Goal: Task Accomplishment & Management: Manage account settings

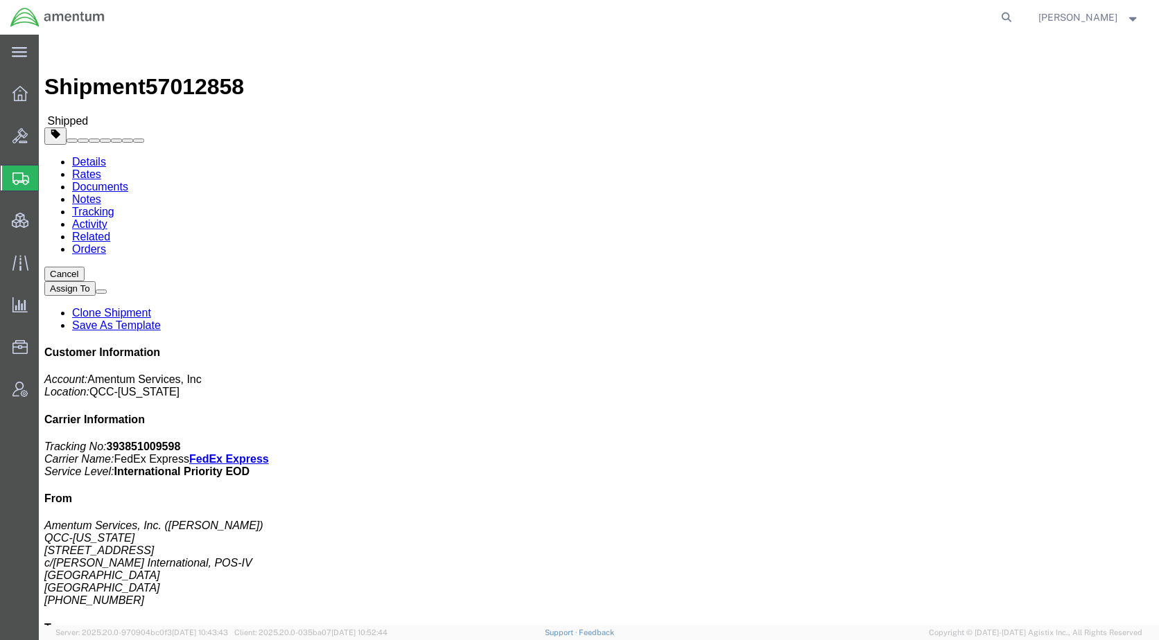
click at [49, 182] on span "Shipments" at bounding box center [43, 178] width 11 height 28
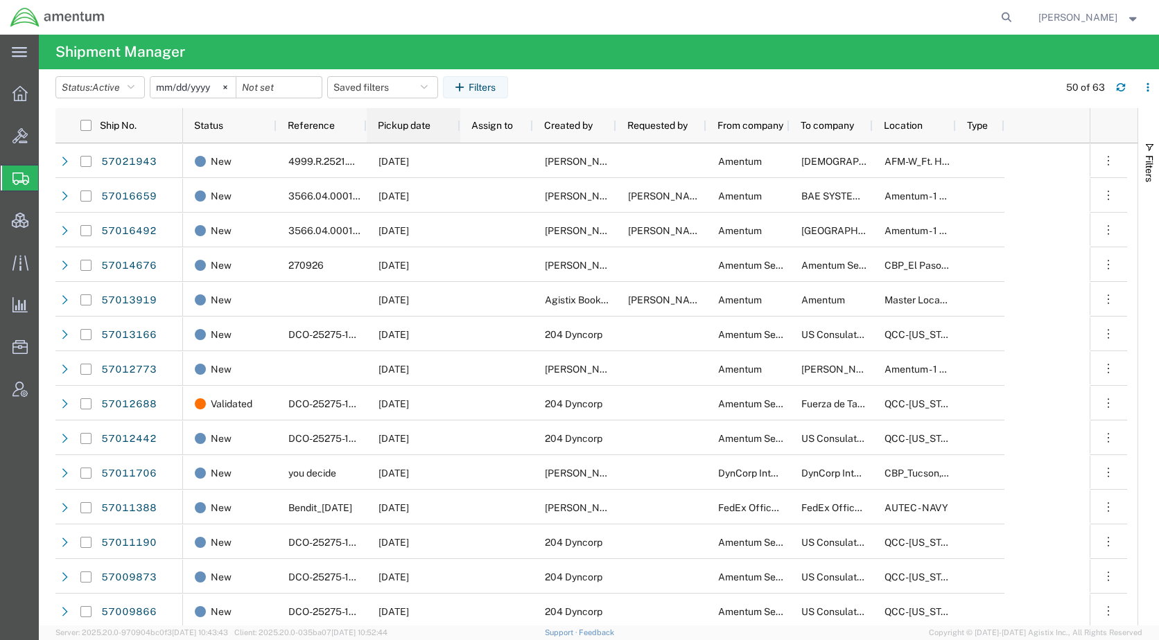
click at [396, 132] on div "Pickup date" at bounding box center [416, 126] width 77 height 28
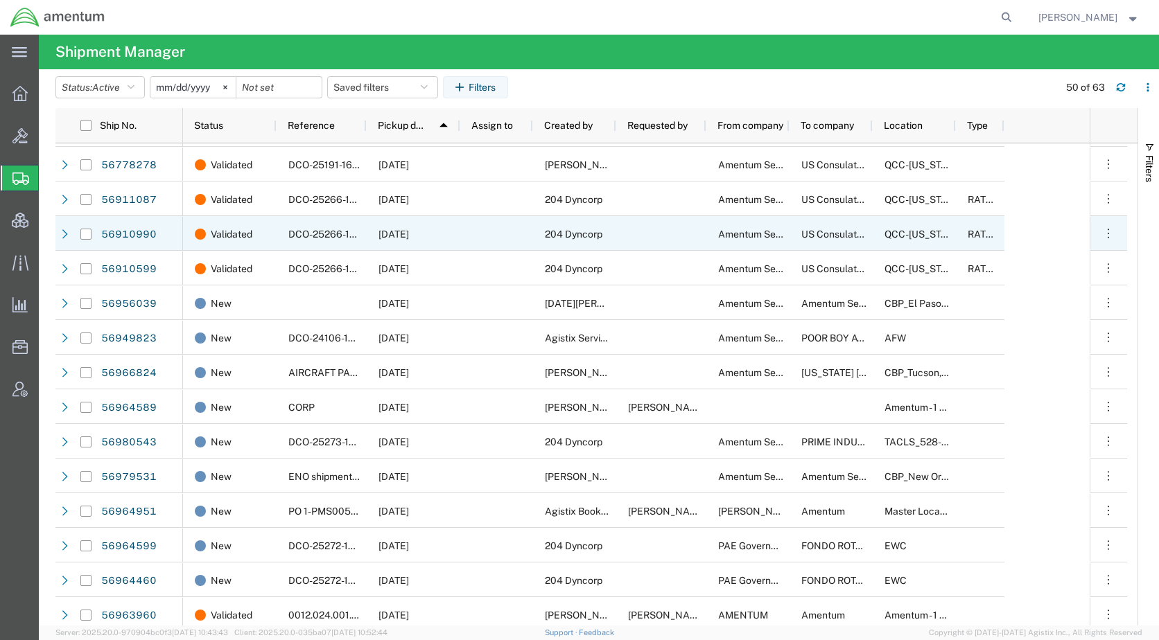
scroll to position [347, 0]
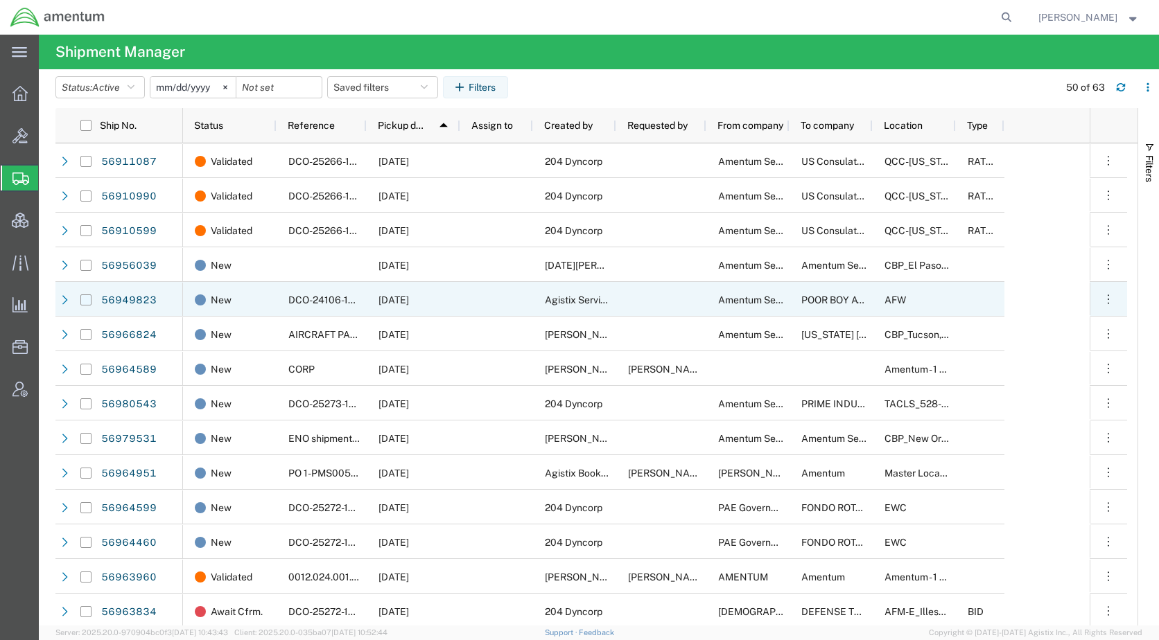
click at [87, 300] on input "Press Space to toggle row selection (unchecked)" at bounding box center [85, 300] width 11 height 11
checkbox input "true"
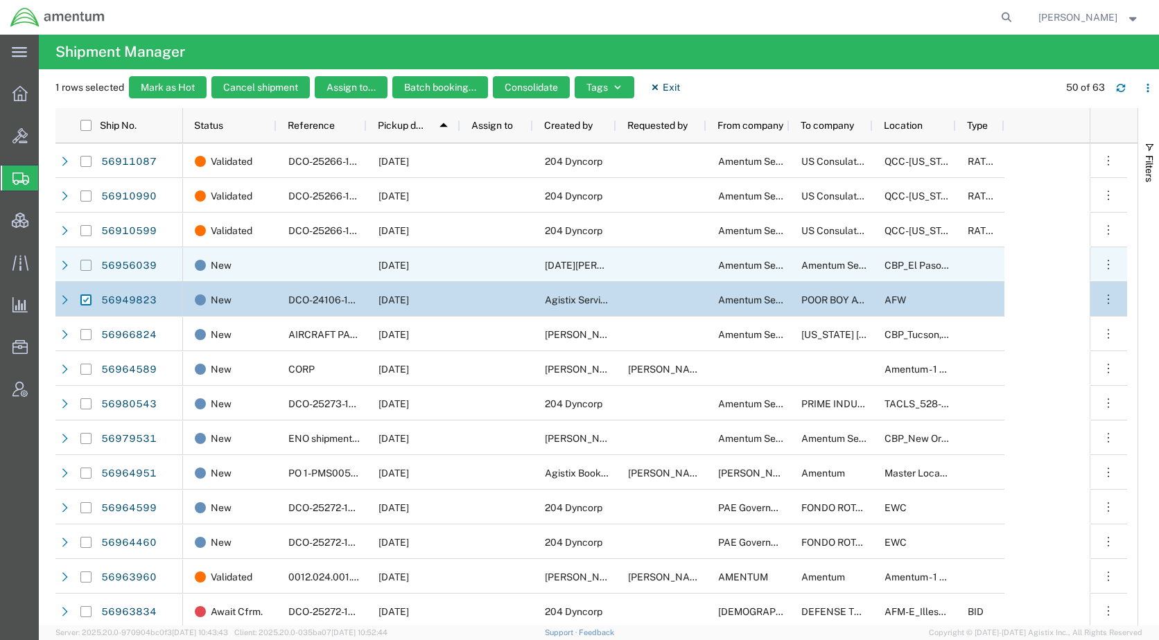
click at [85, 263] on input "Press Space to toggle row selection (unchecked)" at bounding box center [85, 265] width 11 height 11
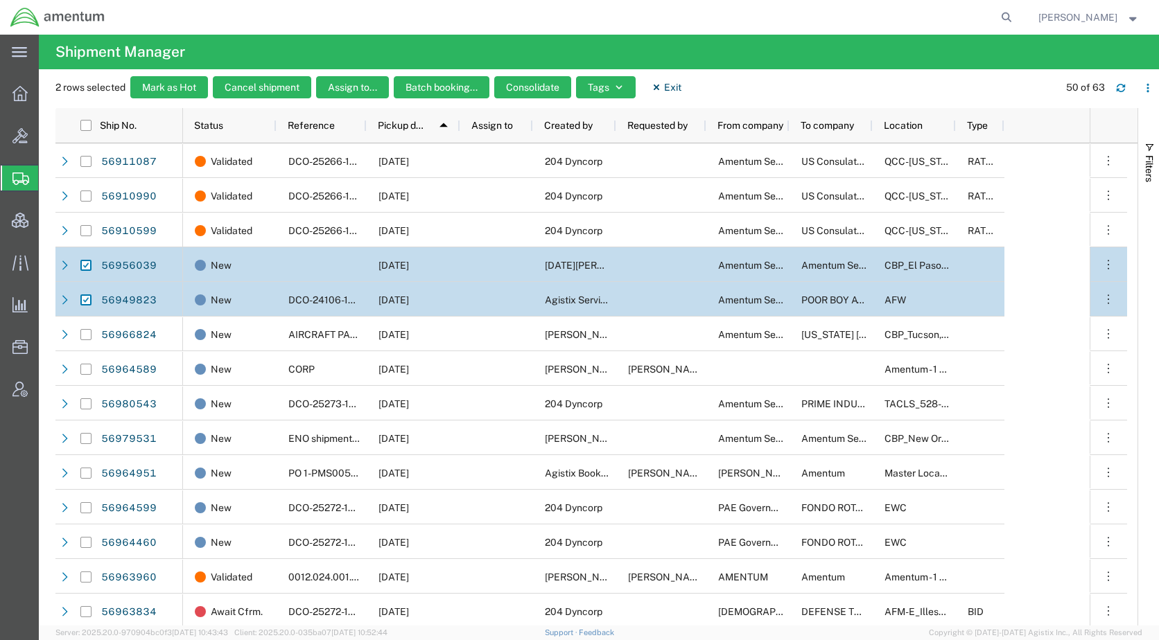
click at [728, 87] on div "2 rows selected Mark as Hot Cancel shipment Assign to... Batch booking... Conso…" at bounding box center [606, 92] width 1103 height 32
click at [286, 86] on button "Cancel shipment" at bounding box center [262, 87] width 98 height 22
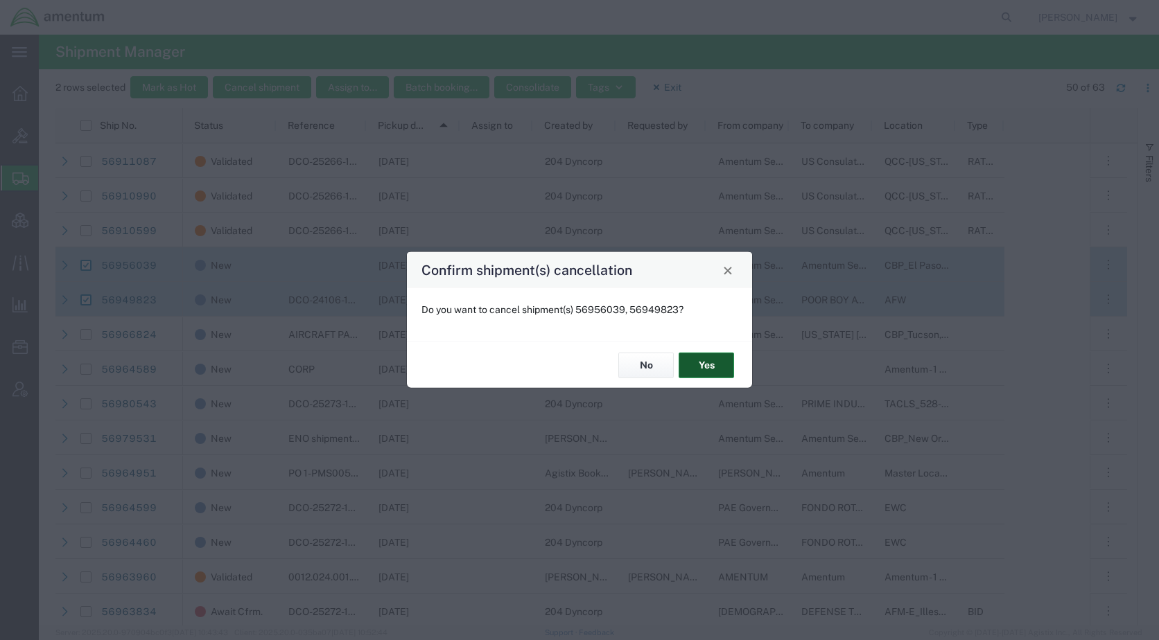
click at [699, 374] on button "Yes" at bounding box center [706, 366] width 55 height 26
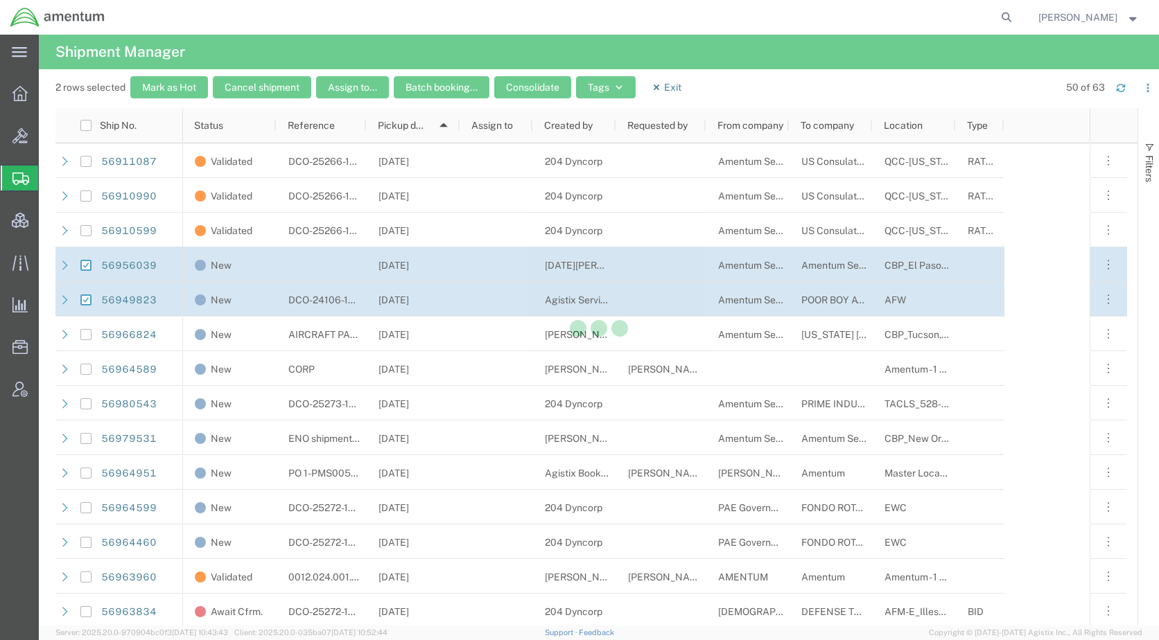
checkbox input "false"
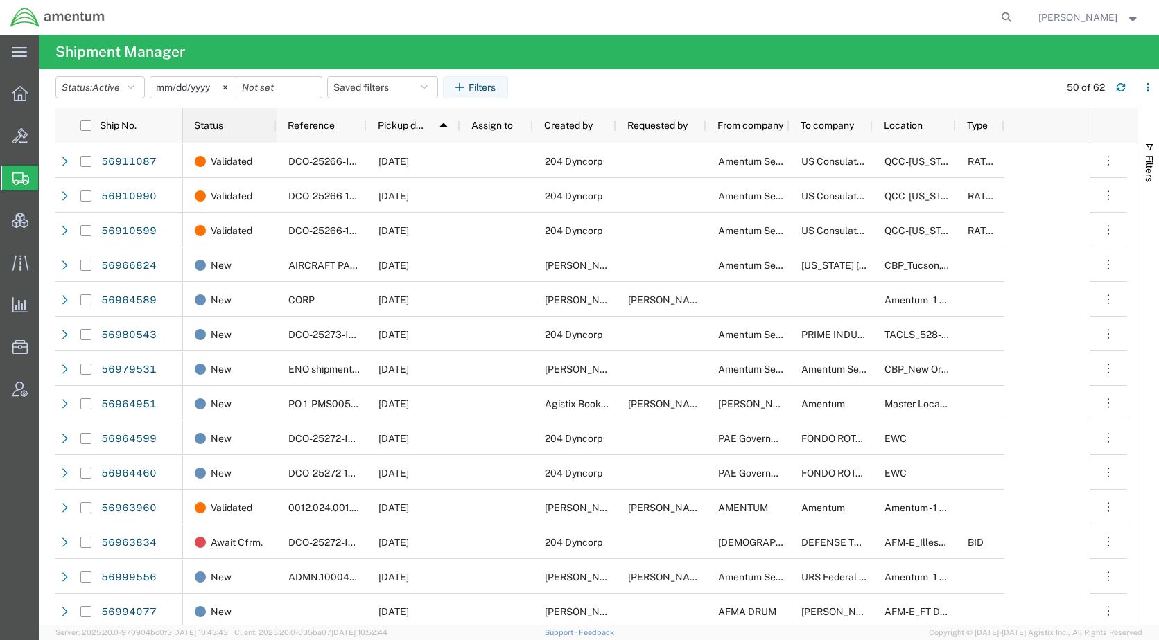
click at [215, 129] on span "Status" at bounding box center [208, 125] width 29 height 11
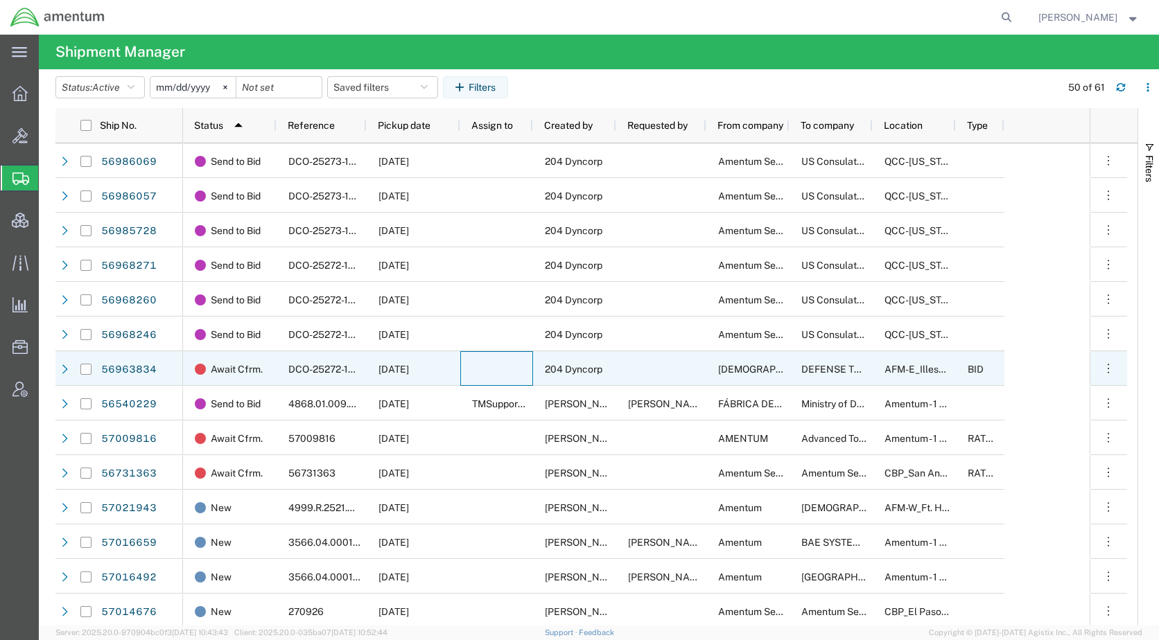
click at [489, 362] on div at bounding box center [496, 368] width 73 height 35
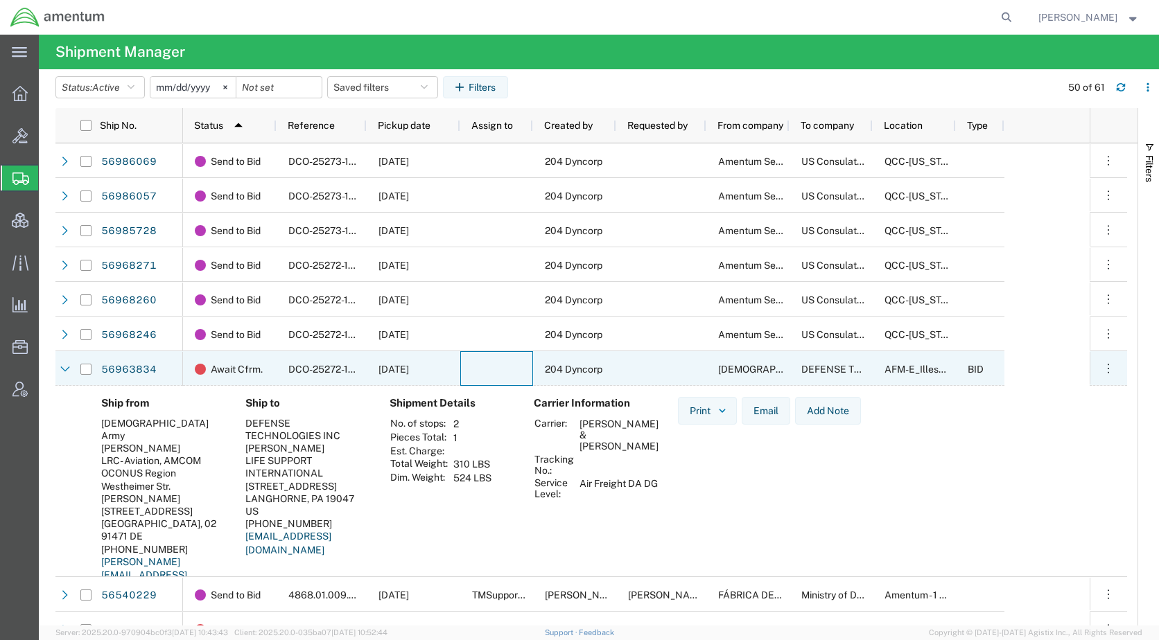
click at [489, 362] on div at bounding box center [496, 368] width 73 height 35
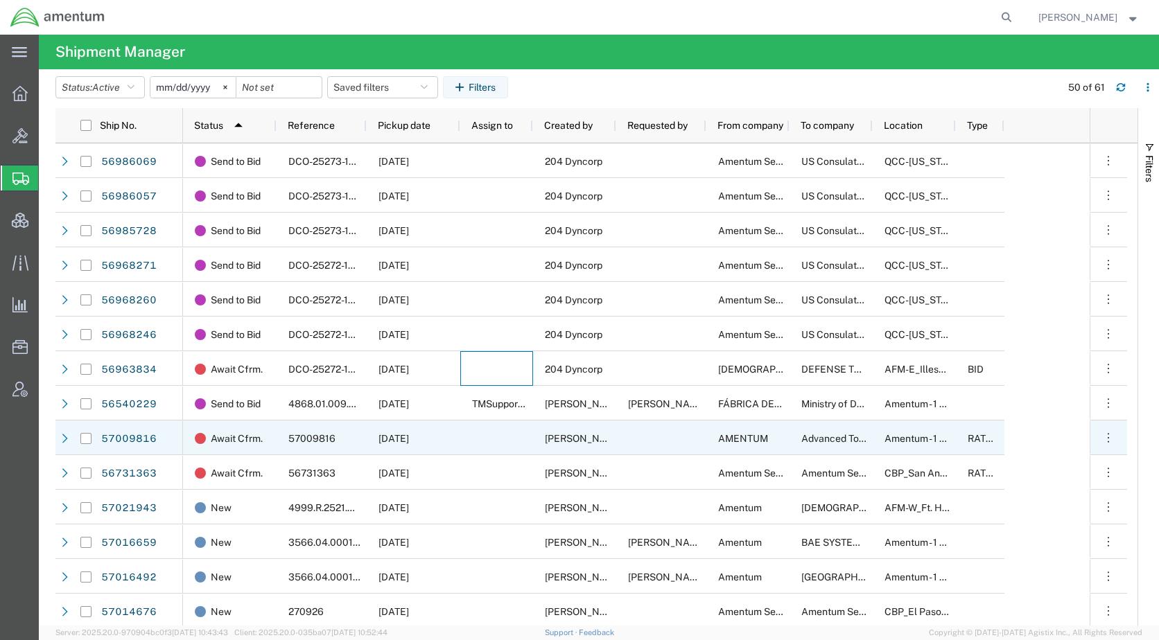
click at [494, 437] on div at bounding box center [496, 438] width 73 height 35
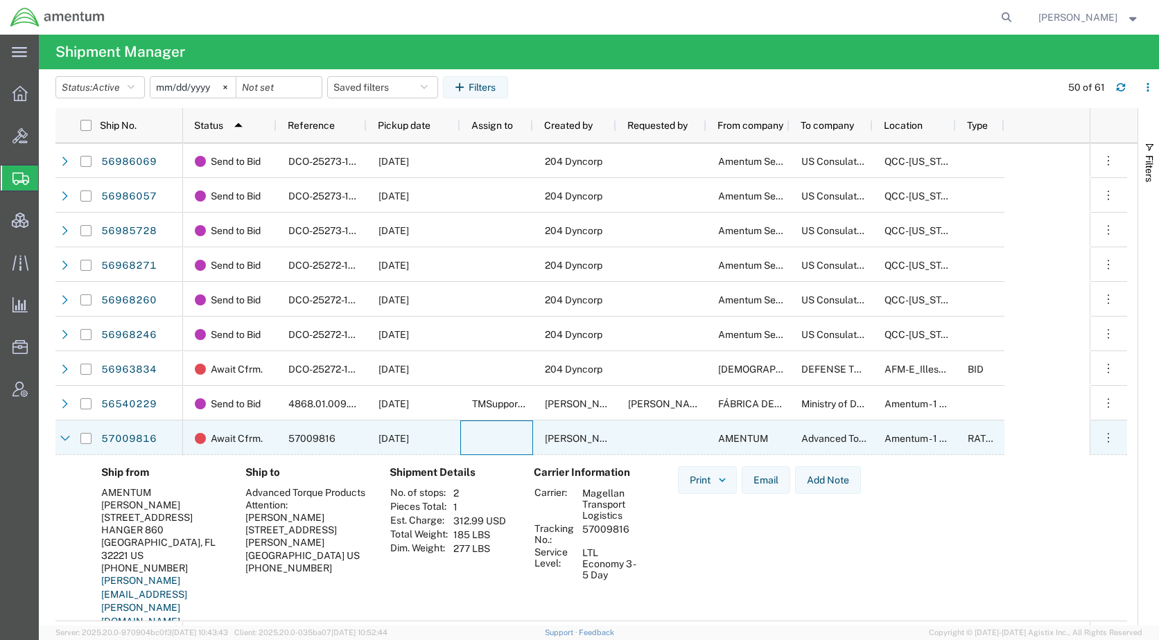
click at [494, 437] on div at bounding box center [496, 438] width 73 height 35
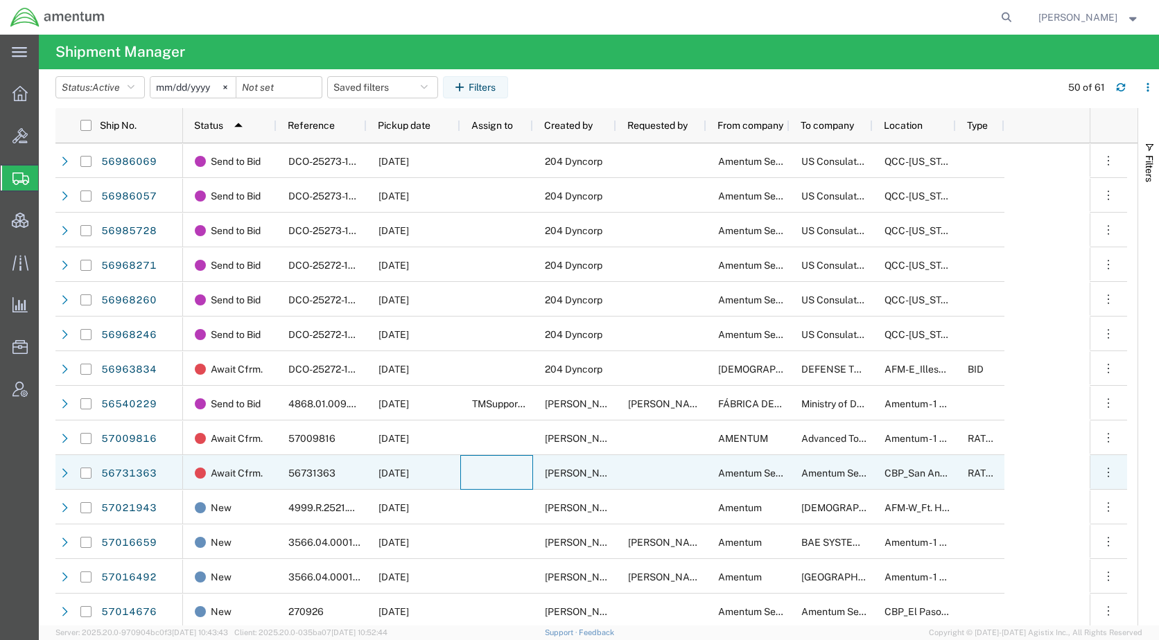
click at [496, 482] on div at bounding box center [496, 472] width 73 height 35
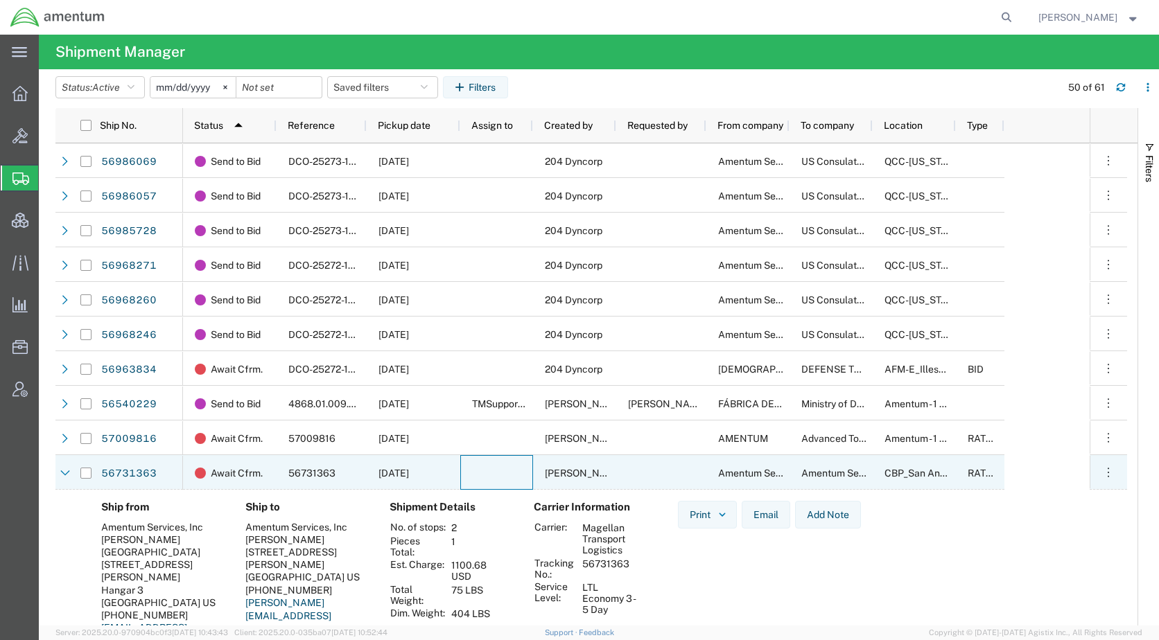
click at [496, 482] on div at bounding box center [496, 472] width 73 height 35
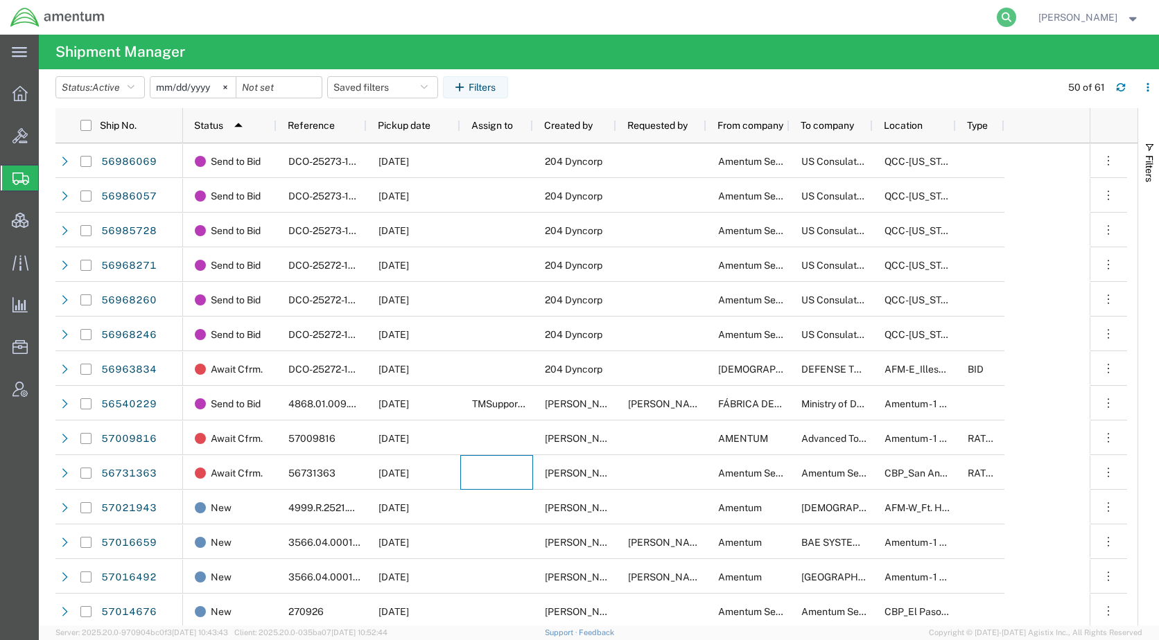
click at [1016, 15] on icon at bounding box center [1006, 17] width 19 height 19
paste input "56736317"
click at [1016, 18] on icon at bounding box center [1006, 17] width 19 height 19
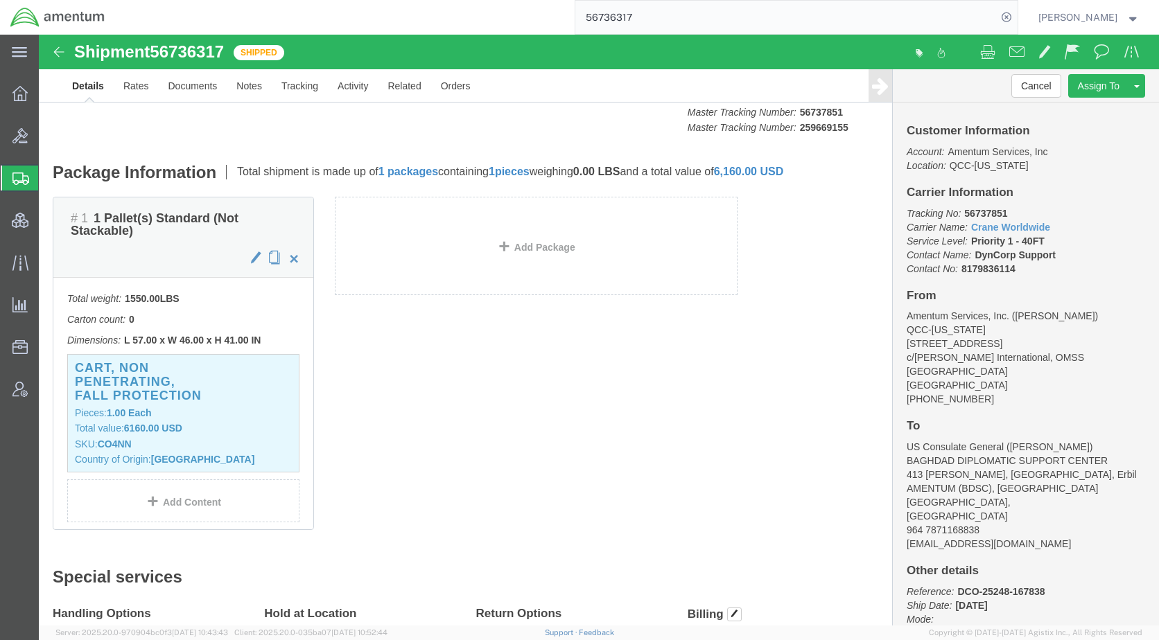
scroll to position [208, 0]
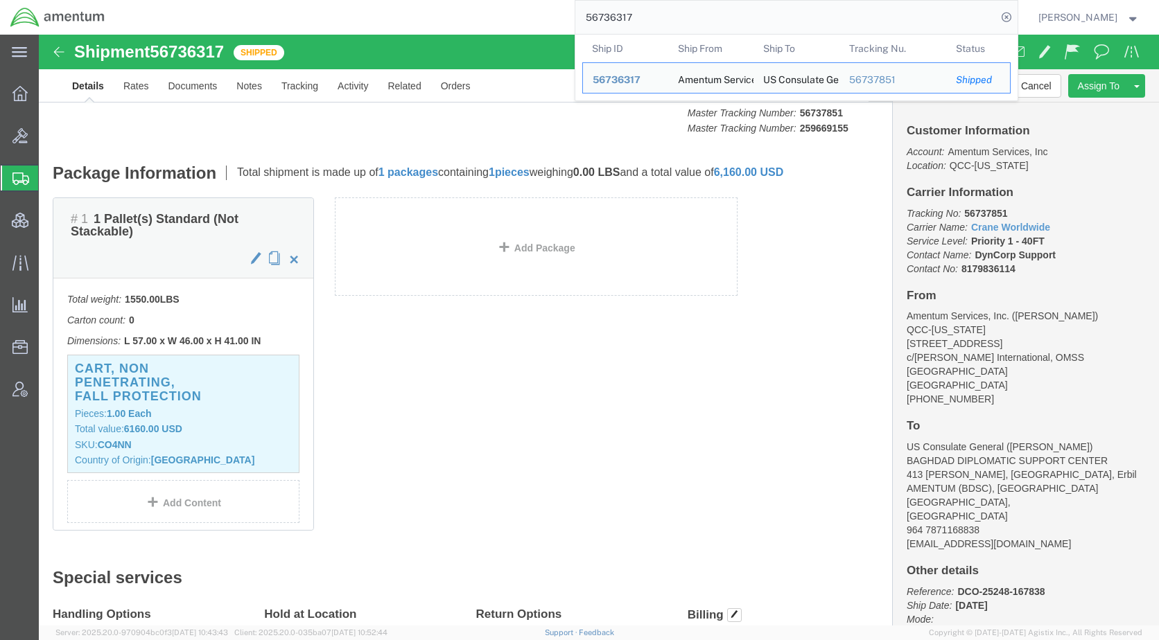
drag, startPoint x: 688, startPoint y: 21, endPoint x: 594, endPoint y: 21, distance: 94.3
click at [594, 21] on div "56736317 Ship ID Ship From Ship To Tracking Nu. Status Ship ID 56736317 Ship Fr…" at bounding box center [566, 17] width 902 height 35
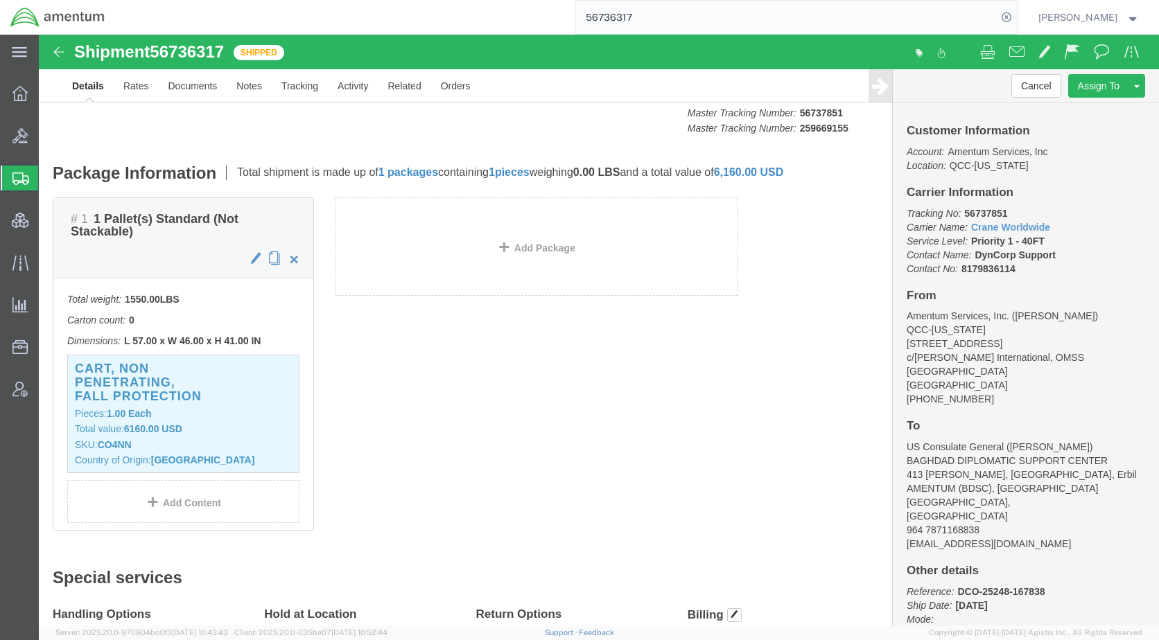
paste input "7021943"
type input "57021943"
click at [1016, 12] on icon at bounding box center [1006, 17] width 19 height 19
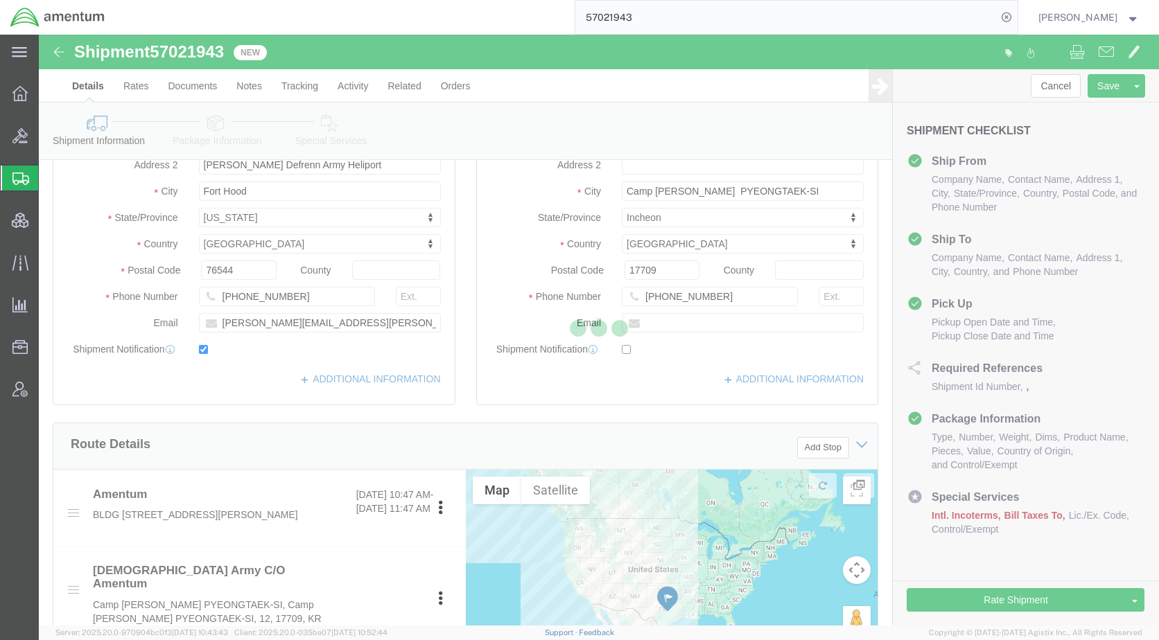
select select
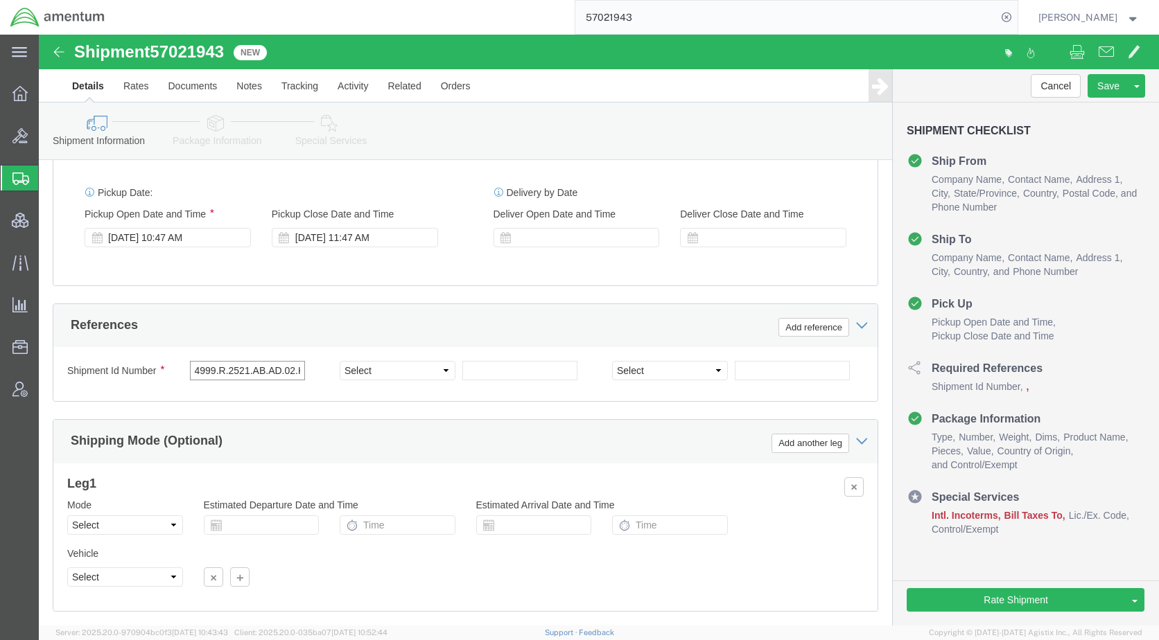
scroll to position [0, 39]
drag, startPoint x: 153, startPoint y: 336, endPoint x: 276, endPoint y: 338, distance: 122.7
click div "4999.R.2521.AB.AD.02.KREA.00"
click input "text"
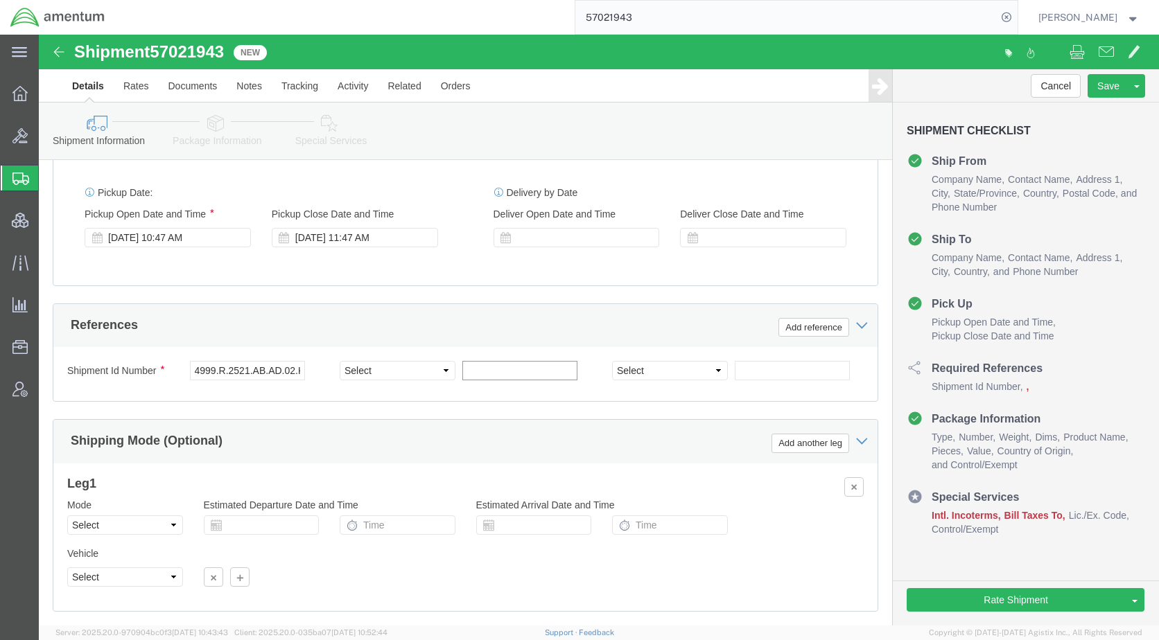
paste input "4999.R.2521.AB.AD.02.KREA.00"
type input "4999.R.2521.AB.AD.02.KREA.00"
click select "Select Account Type Activity ID Airline Appointment Number ASN Batch Request # …"
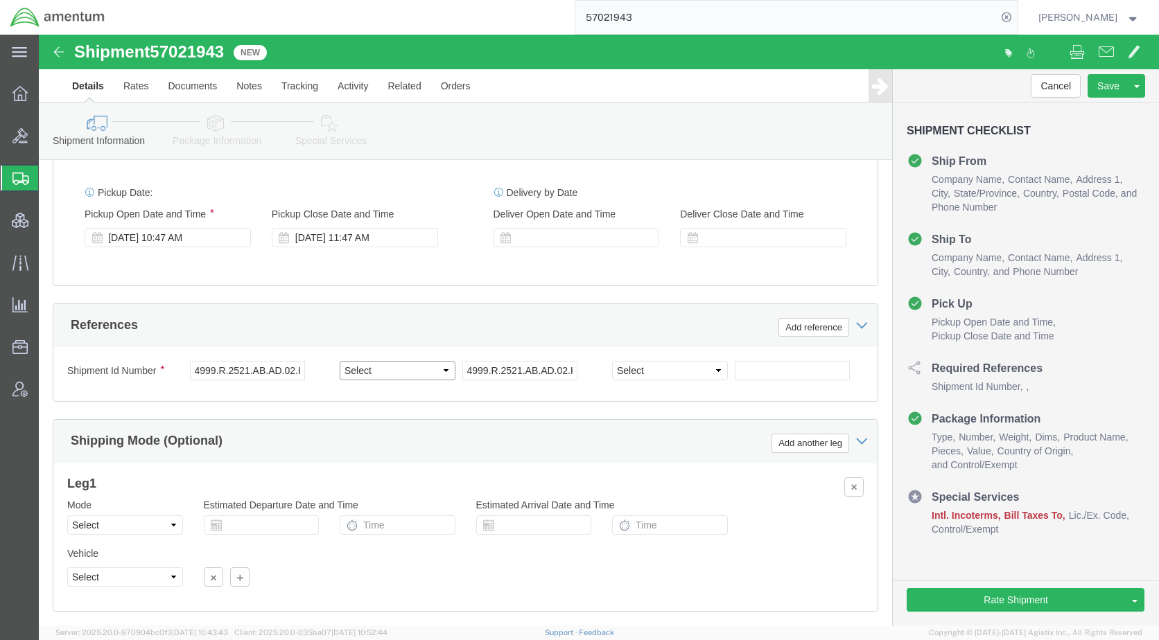
select select "PROJNUM"
click select "Select Account Type Activity ID Airline Appointment Number ASN Batch Request # …"
drag, startPoint x: 196, startPoint y: 22, endPoint x: 119, endPoint y: 22, distance: 77.6
click div "Shipment 57021943 New"
copy span "57021943"
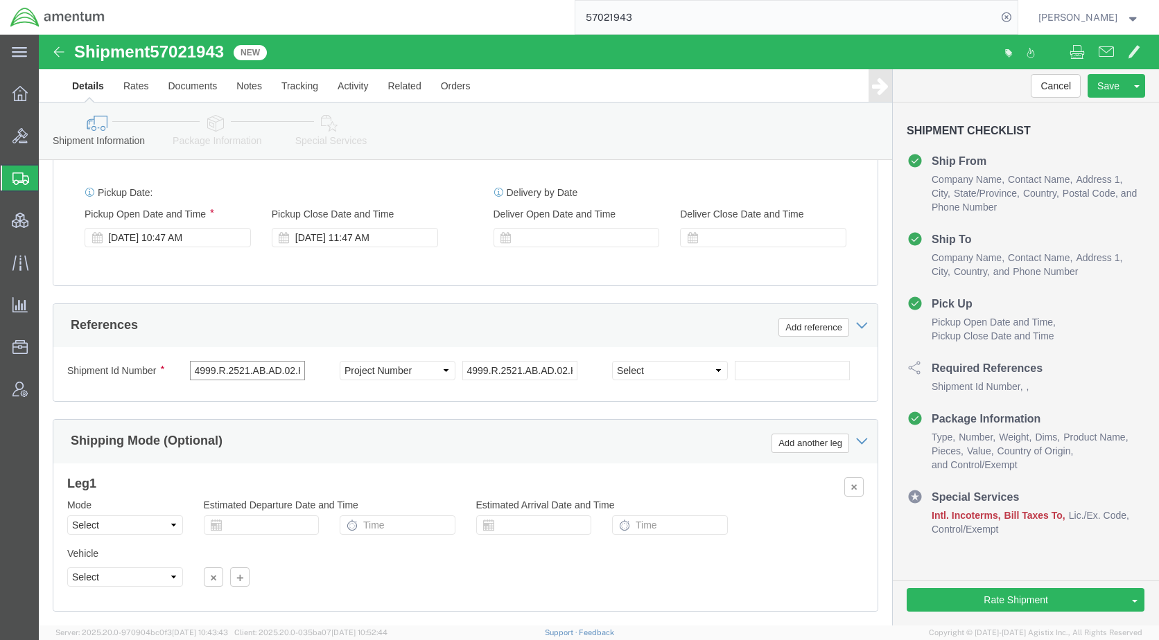
scroll to position [0, 39]
drag, startPoint x: 154, startPoint y: 337, endPoint x: 301, endPoint y: 338, distance: 146.9
click div "Shipment Id Number 4999.R.2521.AB.AD.02.KREA.00 Select Account Type Activity ID…"
paste input "57021943"
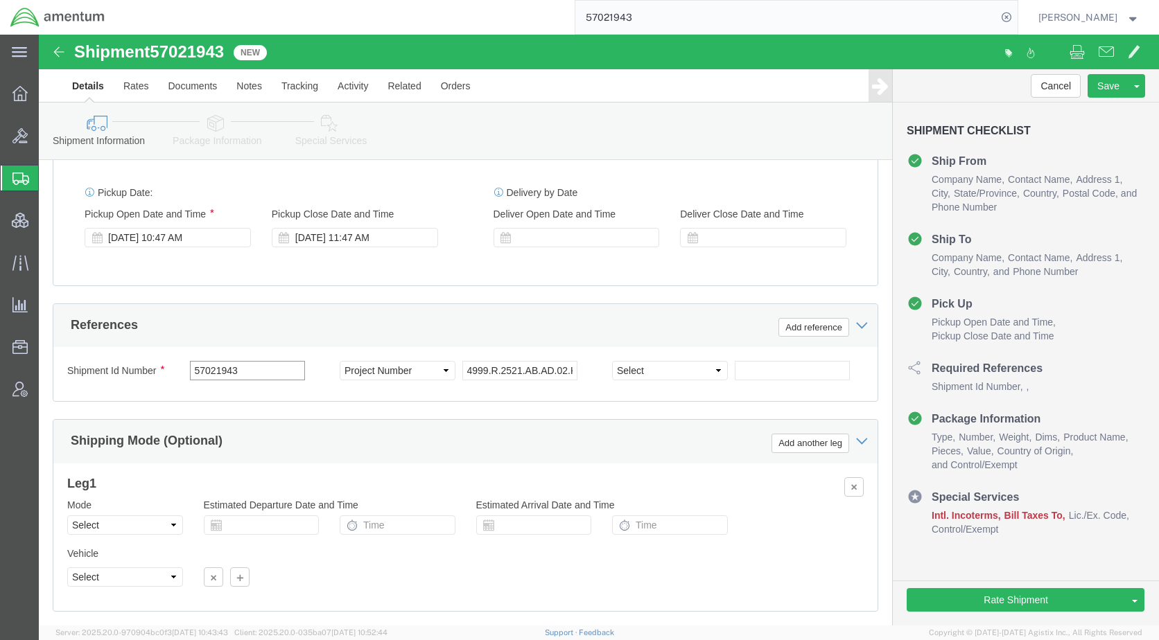
type input "57021943"
click link "Package Information"
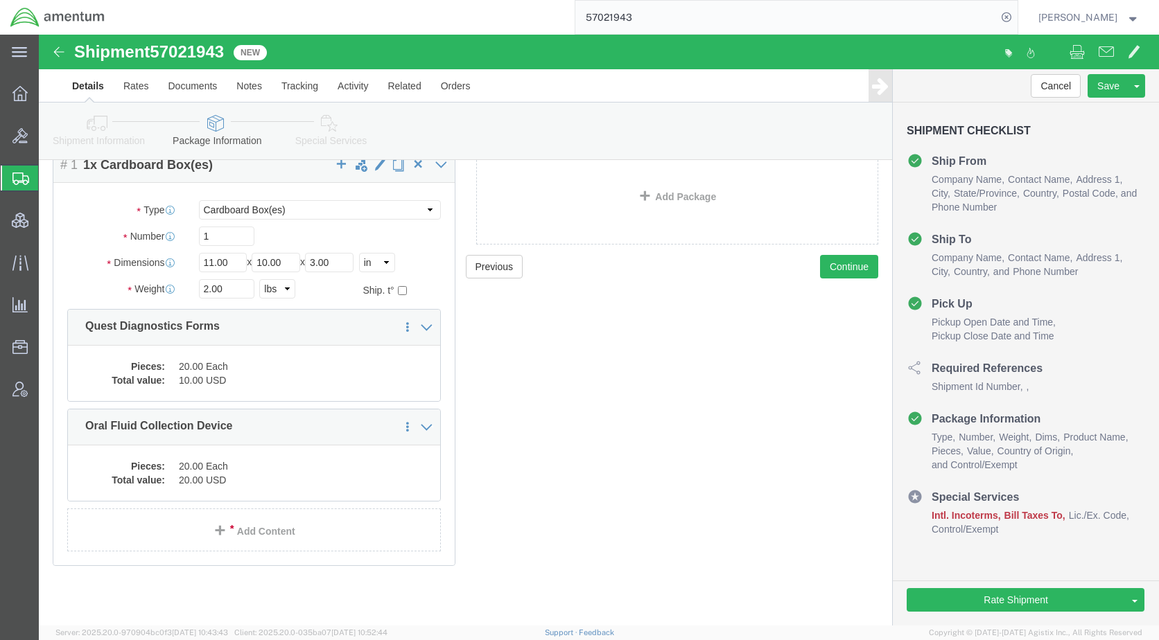
scroll to position [76, 0]
drag, startPoint x: 286, startPoint y: 87, endPoint x: 296, endPoint y: 92, distance: 11.8
click icon
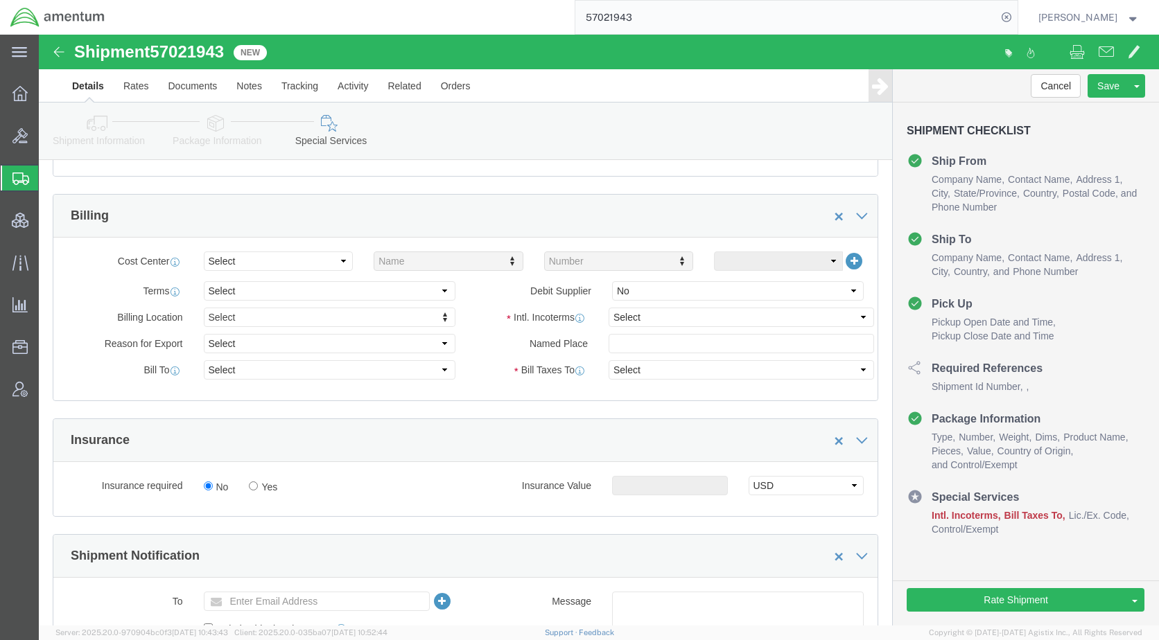
scroll to position [631, 0]
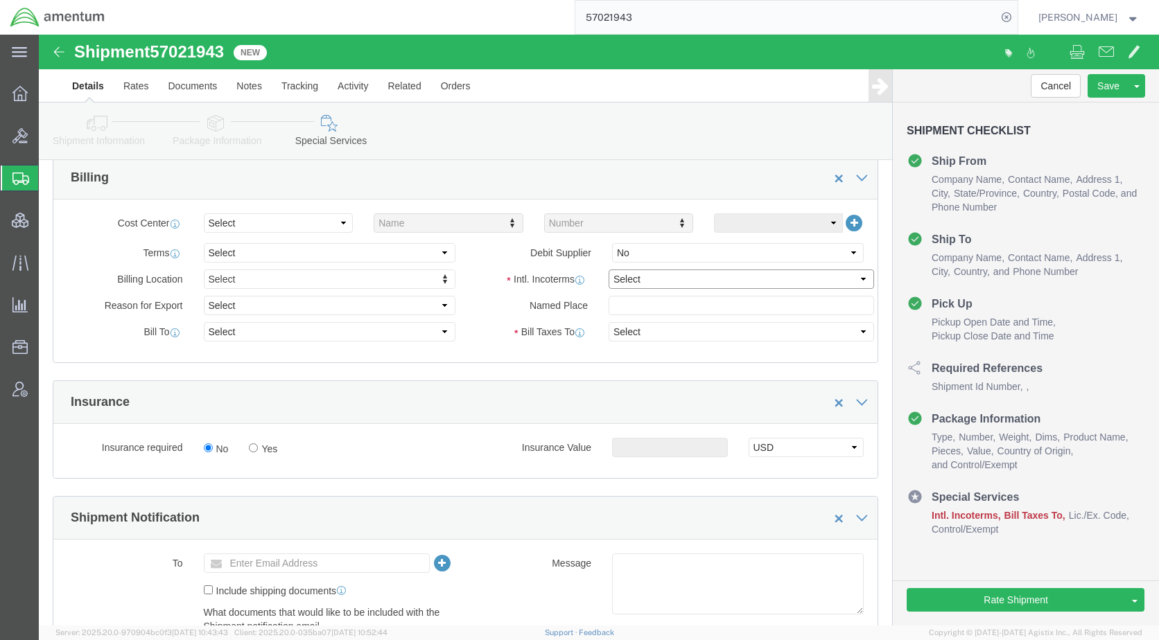
click select "Select Carriage Insurance Paid Carriage Paid To Cost and Freight Cost Insurance…"
select select "DDP"
click select "Select Carriage Insurance Paid Carriage Paid To Cost and Freight Cost Insurance…"
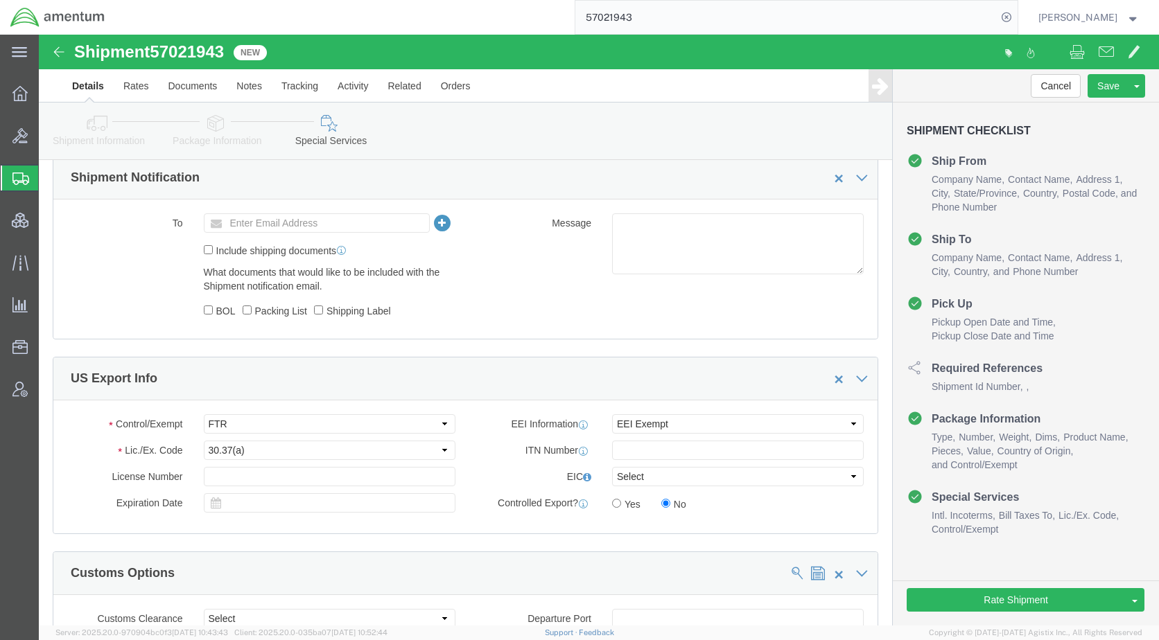
scroll to position [977, 0]
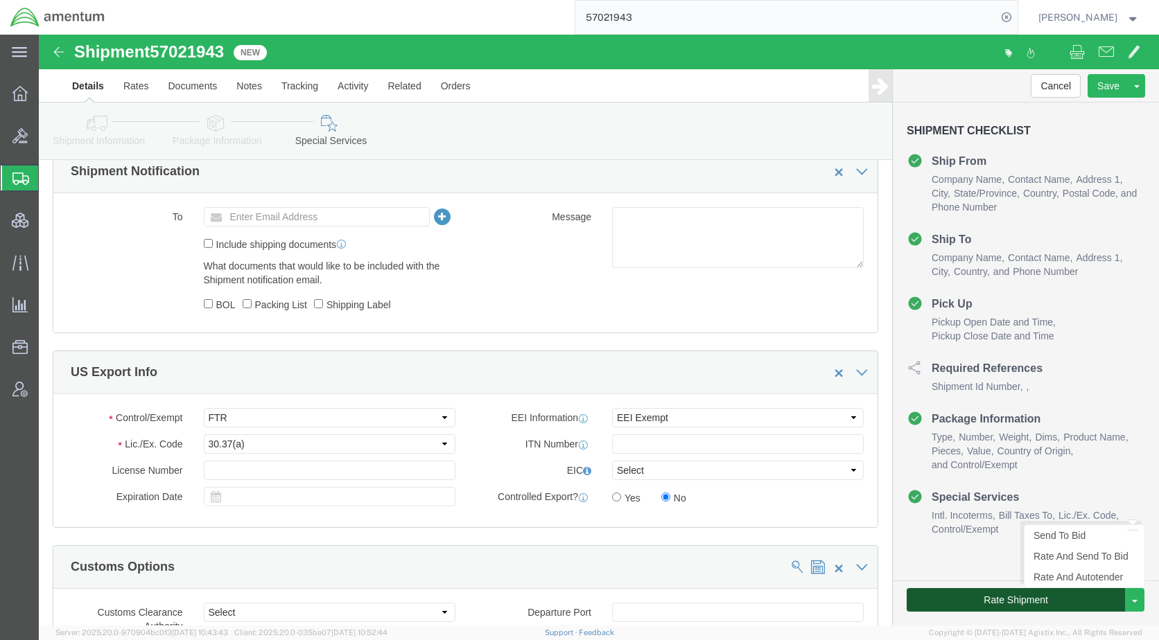
click button "Rate Shipment"
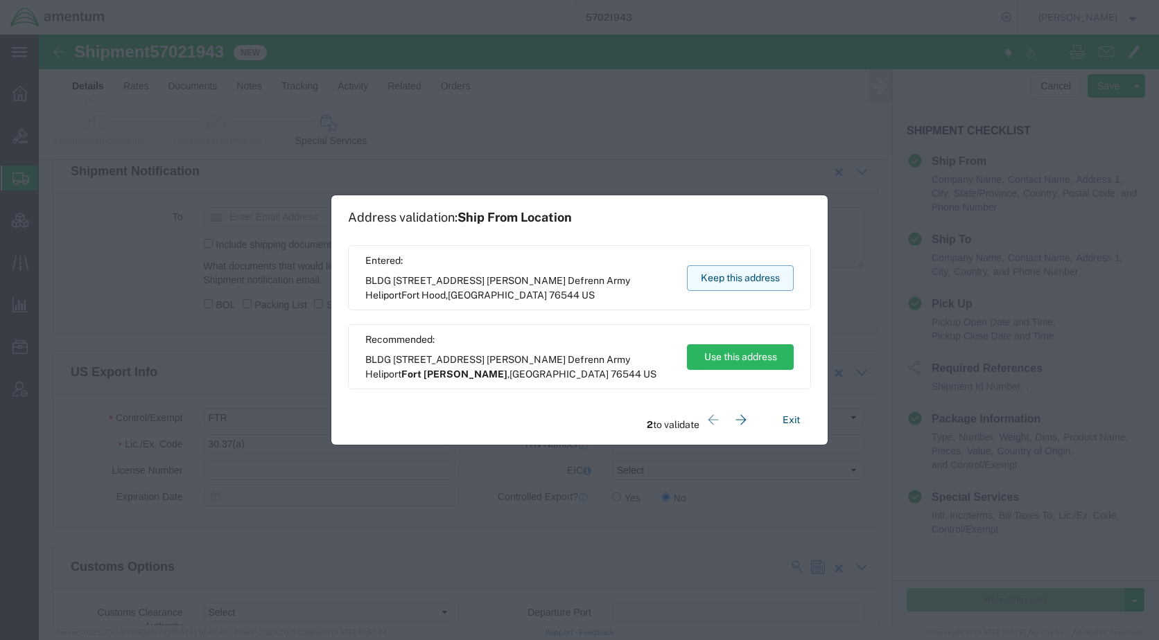
click at [713, 275] on button "Keep this address" at bounding box center [740, 278] width 107 height 26
click at [739, 286] on button "Keep this address" at bounding box center [740, 278] width 107 height 26
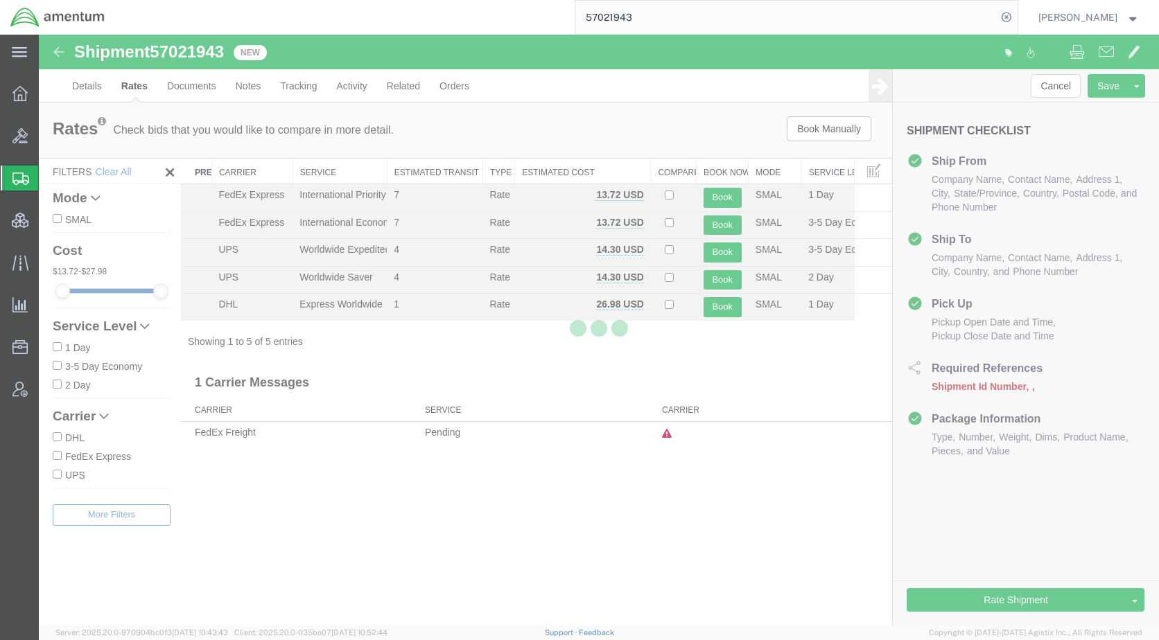
scroll to position [0, 0]
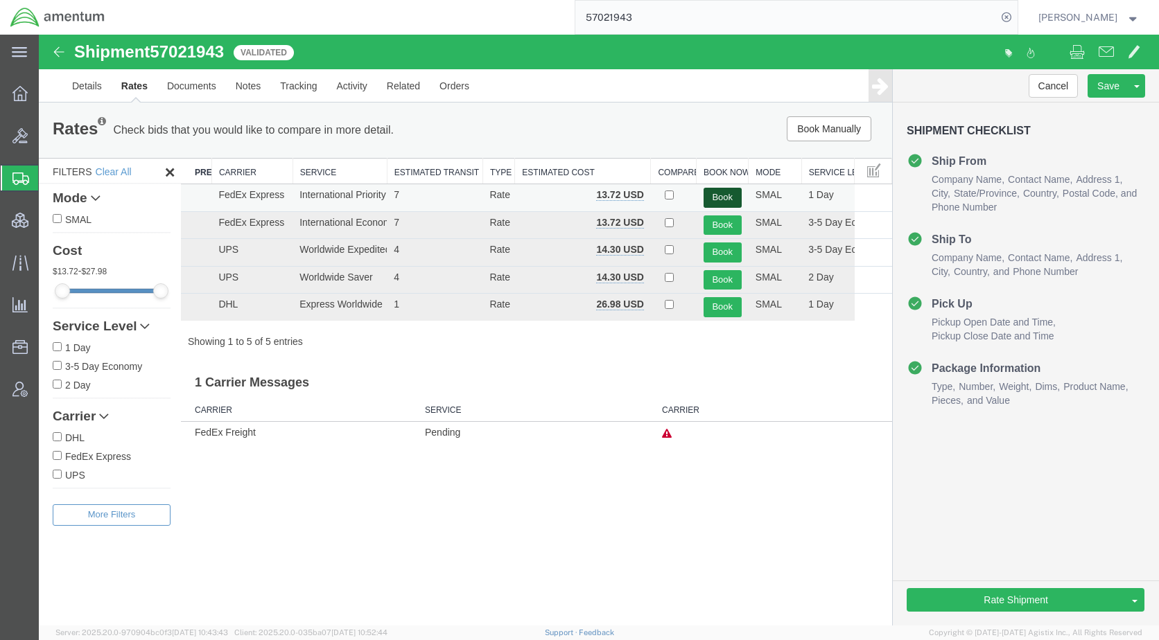
click at [723, 196] on button "Book" at bounding box center [722, 198] width 38 height 20
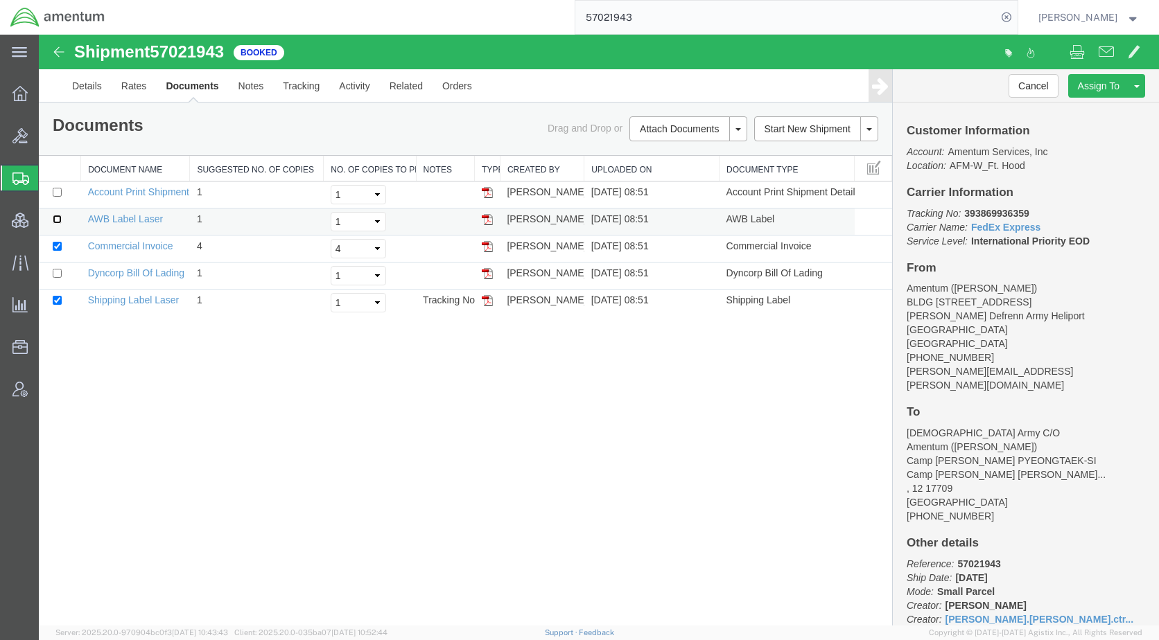
click at [60, 220] on input "checkbox" at bounding box center [57, 219] width 9 height 9
checkbox input "true"
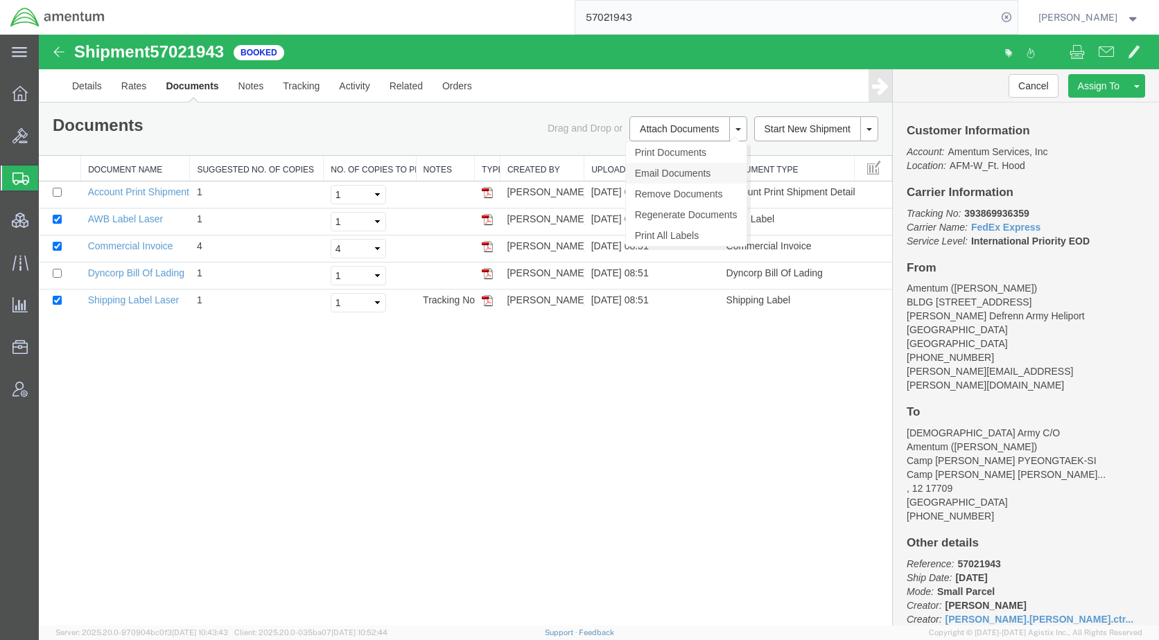
click at [690, 176] on link "Email Documents" at bounding box center [686, 173] width 121 height 21
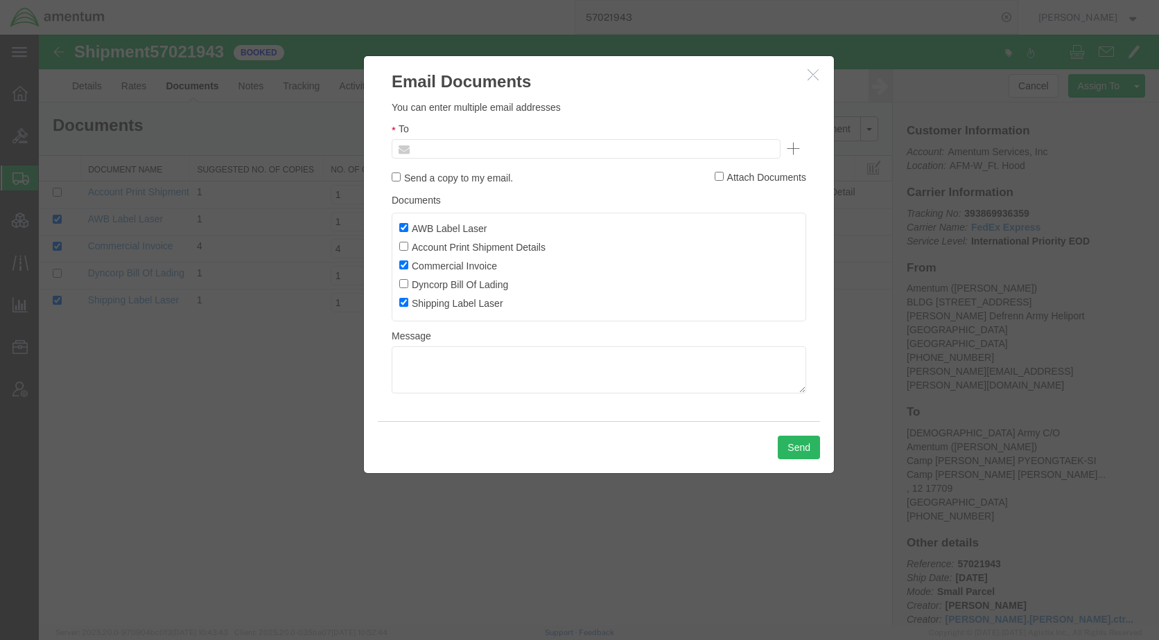
click at [523, 150] on input "text" at bounding box center [492, 149] width 162 height 18
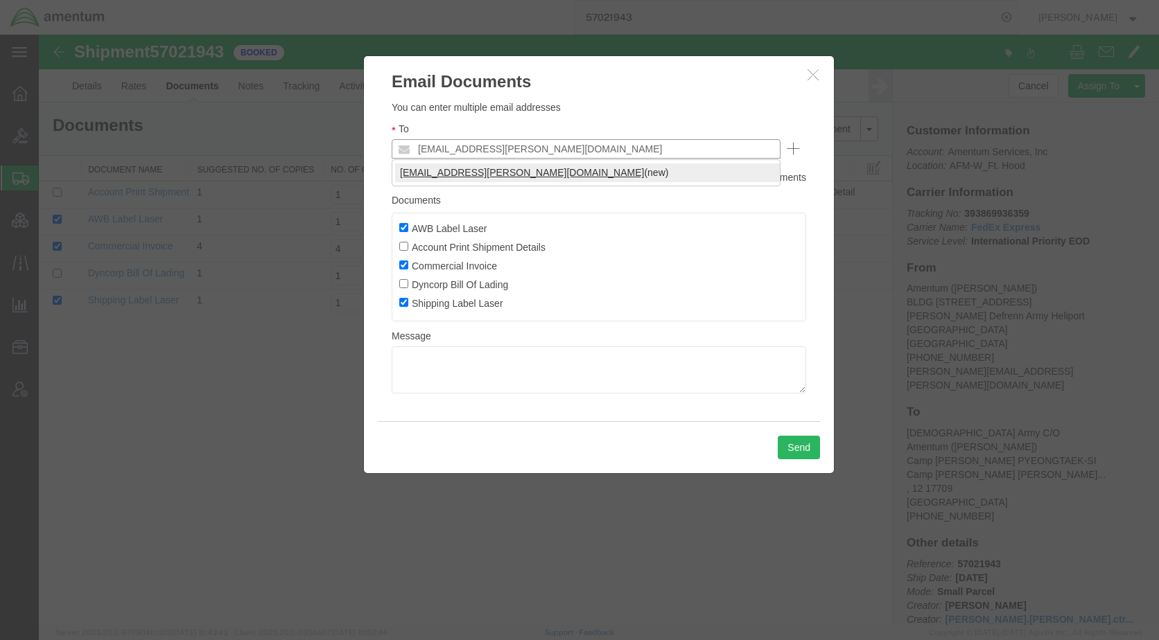
type input "[EMAIL_ADDRESS][PERSON_NAME][DOMAIN_NAME]"
click at [799, 448] on button "Send" at bounding box center [799, 448] width 42 height 24
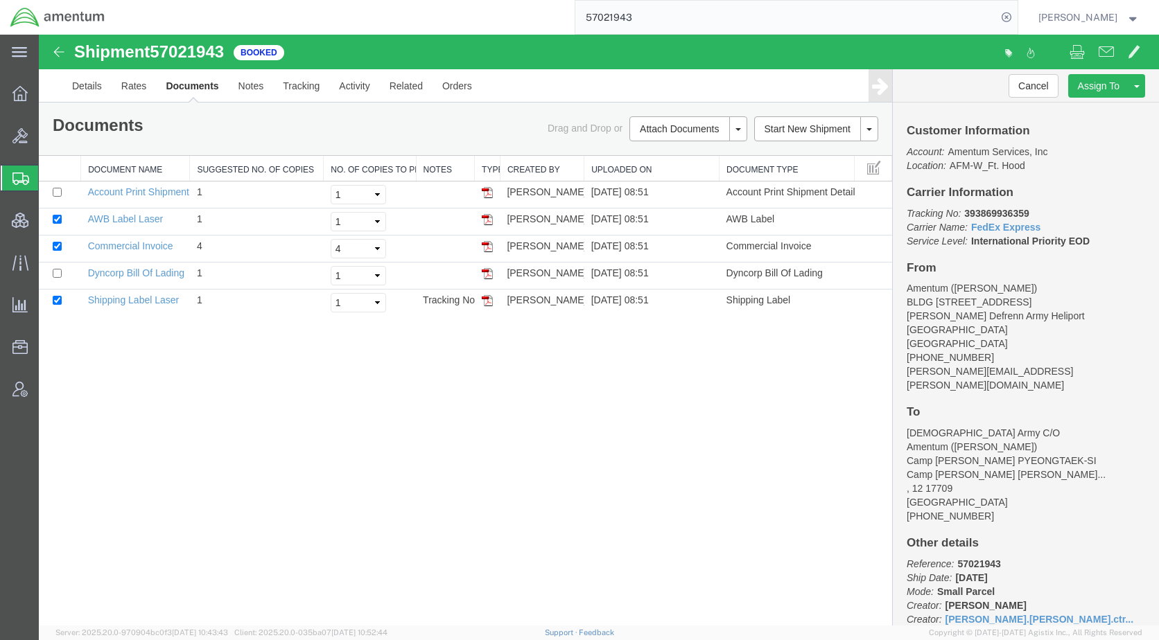
click at [49, 175] on span "Shipments" at bounding box center [43, 178] width 11 height 28
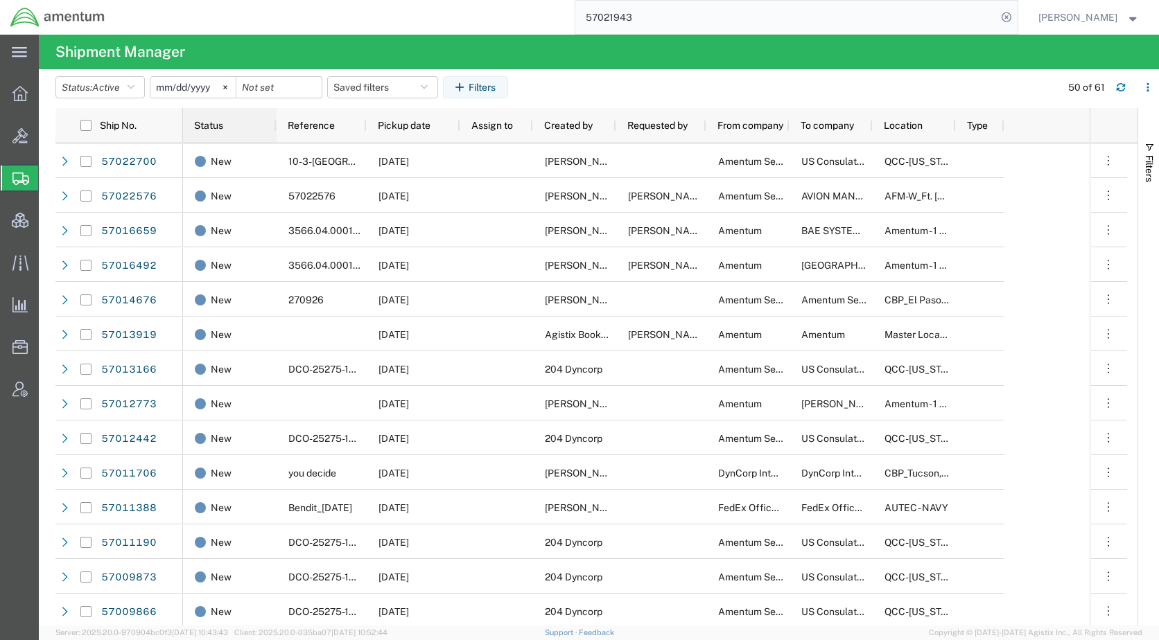
click at [207, 123] on span "Status" at bounding box center [208, 125] width 29 height 11
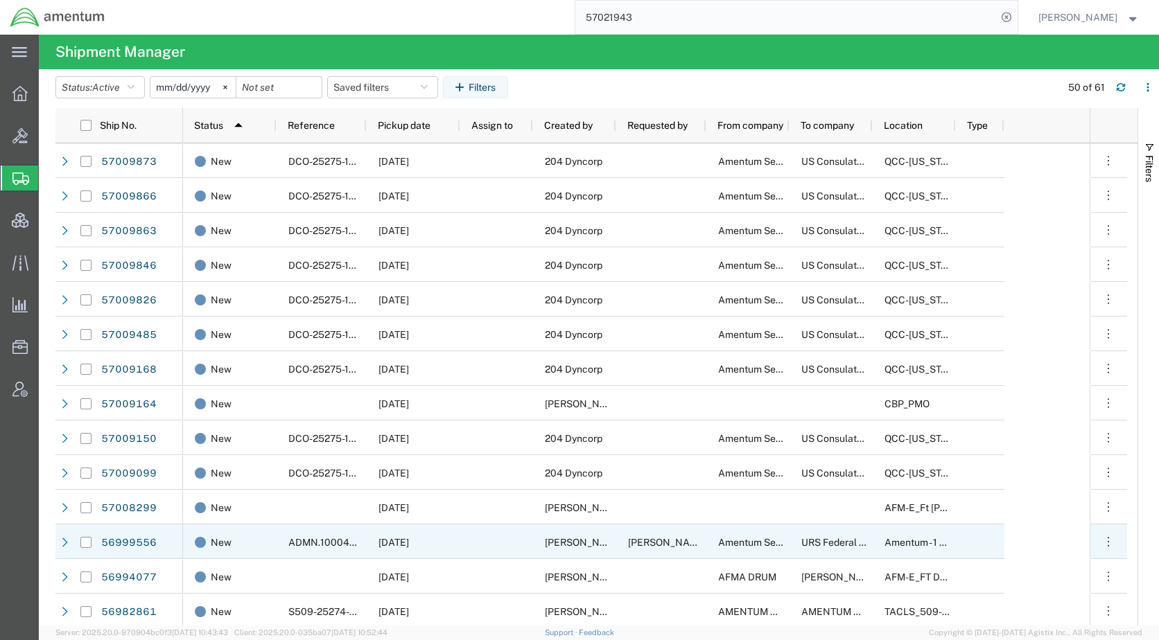
scroll to position [1525, 0]
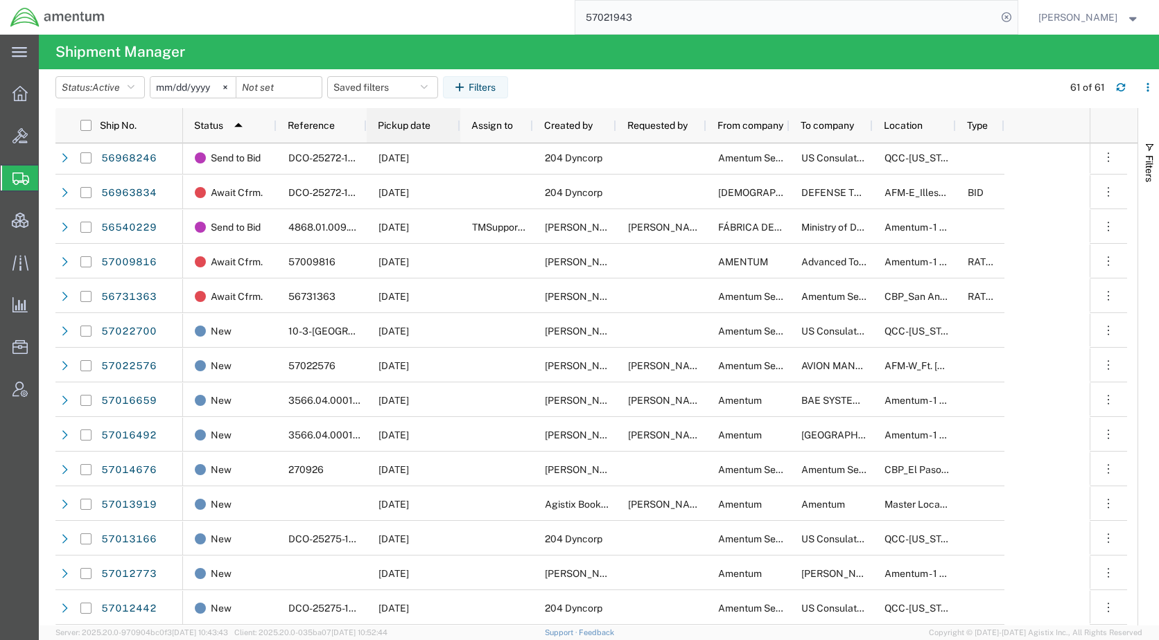
click at [432, 122] on div "Pickup date" at bounding box center [416, 126] width 77 height 28
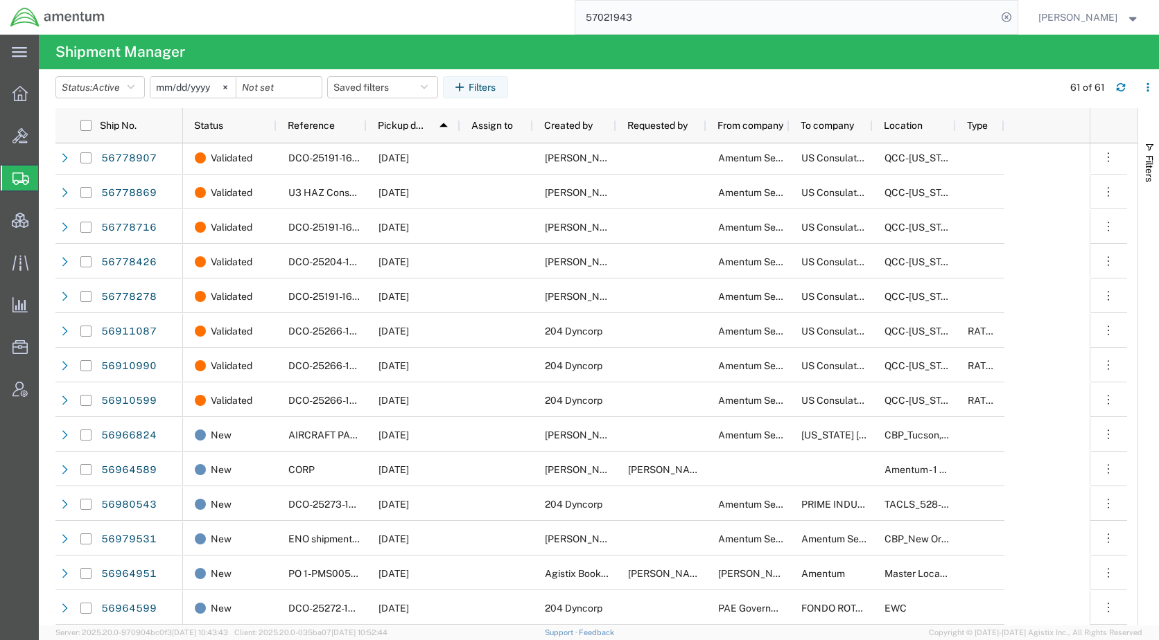
click at [782, 88] on agx-table-filter-chips "Status: Active Active All Approved Booked Canceled Delivered Denied New On Hold…" at bounding box center [555, 92] width 1000 height 32
click at [825, 82] on agx-table-filter-chips "Status: Active Active All Approved Booked Canceled Delivered Denied New On Hold…" at bounding box center [555, 92] width 1000 height 32
